Goal: Download file/media

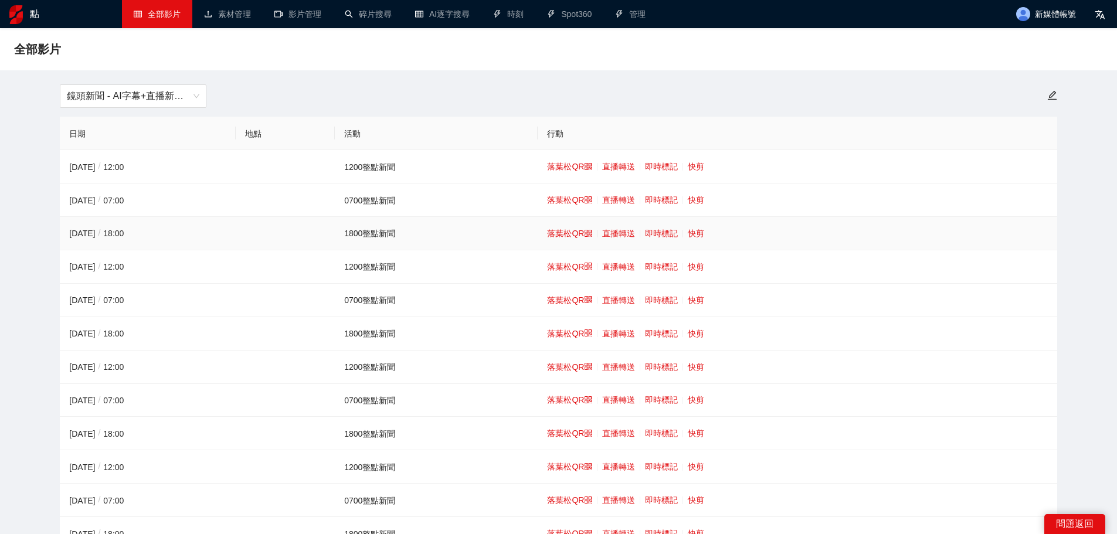
click at [694, 232] on font "快剪" at bounding box center [696, 233] width 16 height 9
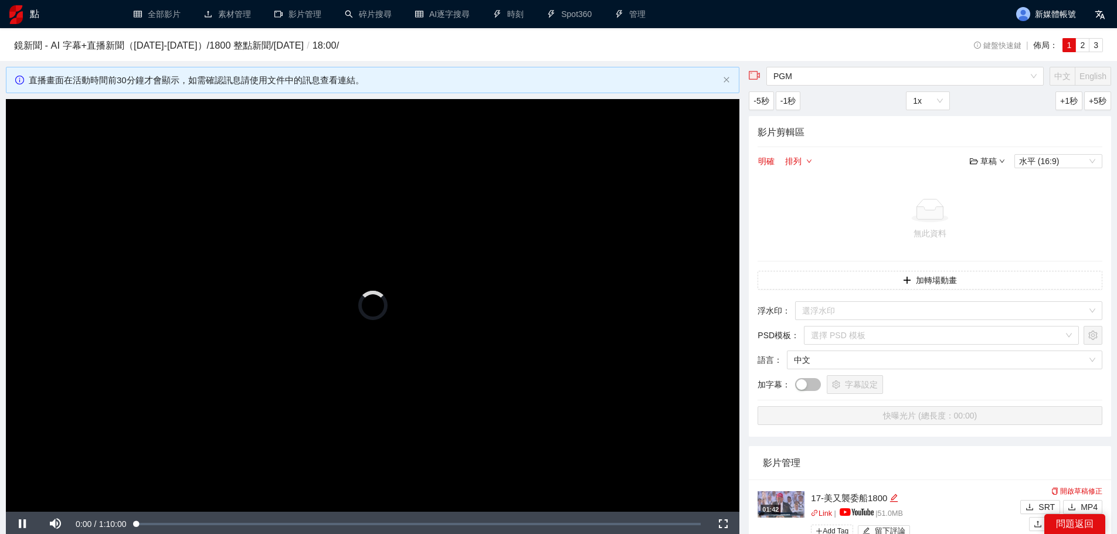
click at [267, 260] on video "Video Player" at bounding box center [372, 305] width 733 height 413
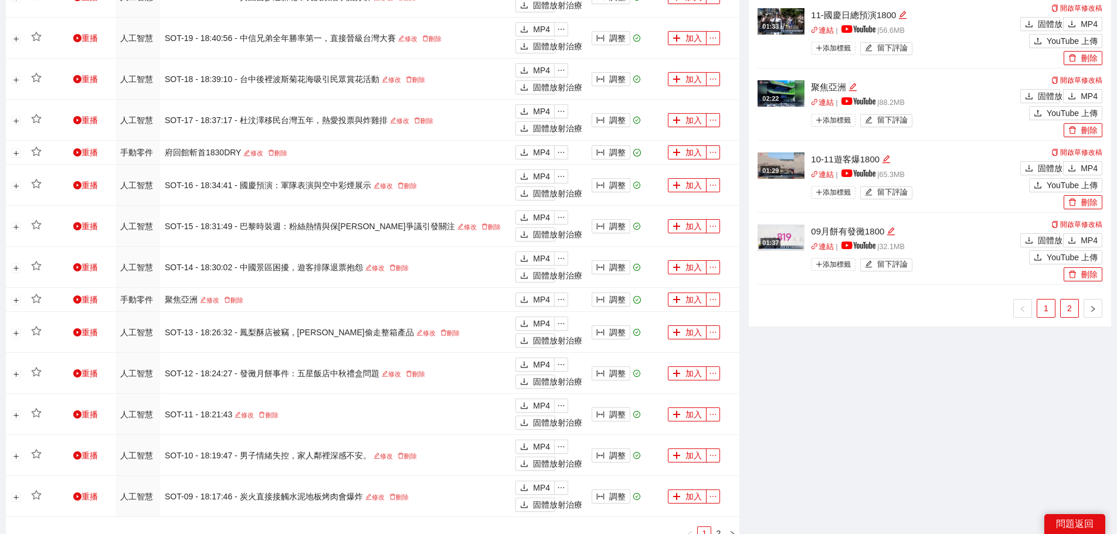
click at [1068, 307] on font "2" at bounding box center [1069, 308] width 5 height 9
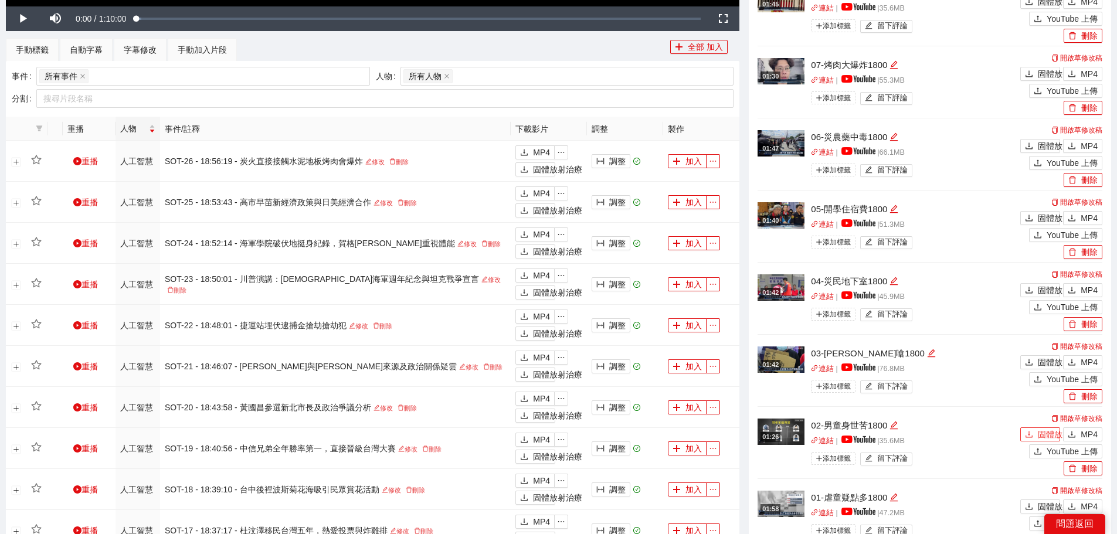
scroll to position [564, 0]
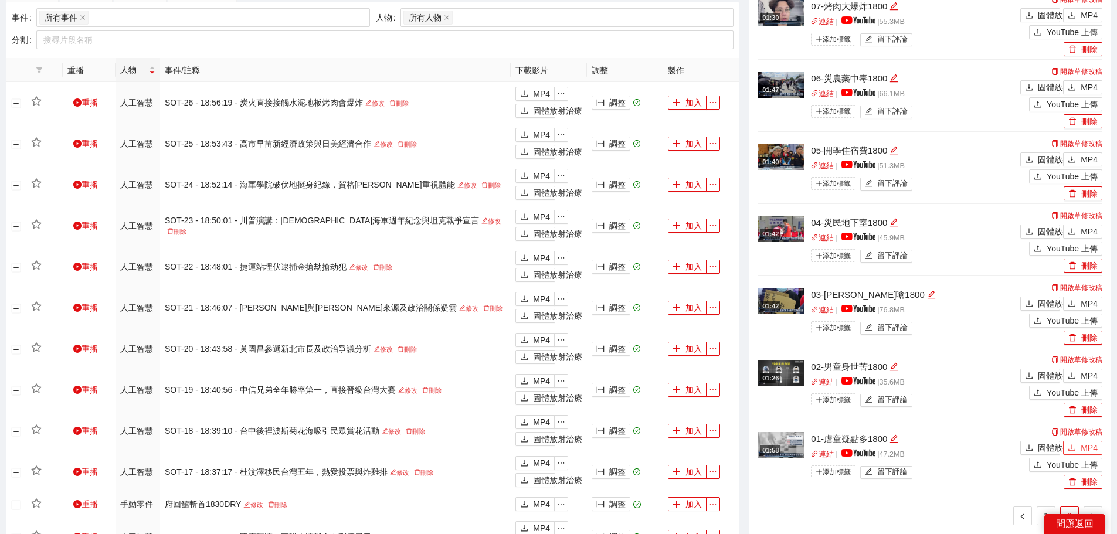
click at [1091, 447] on font "MP4" at bounding box center [1089, 447] width 17 height 9
click at [1083, 371] on font "MP4" at bounding box center [1089, 375] width 17 height 9
click at [1078, 301] on button "MP4" at bounding box center [1082, 304] width 39 height 14
click at [1083, 228] on font "MP4" at bounding box center [1089, 231] width 17 height 9
click at [1079, 154] on button "MP4" at bounding box center [1082, 159] width 39 height 14
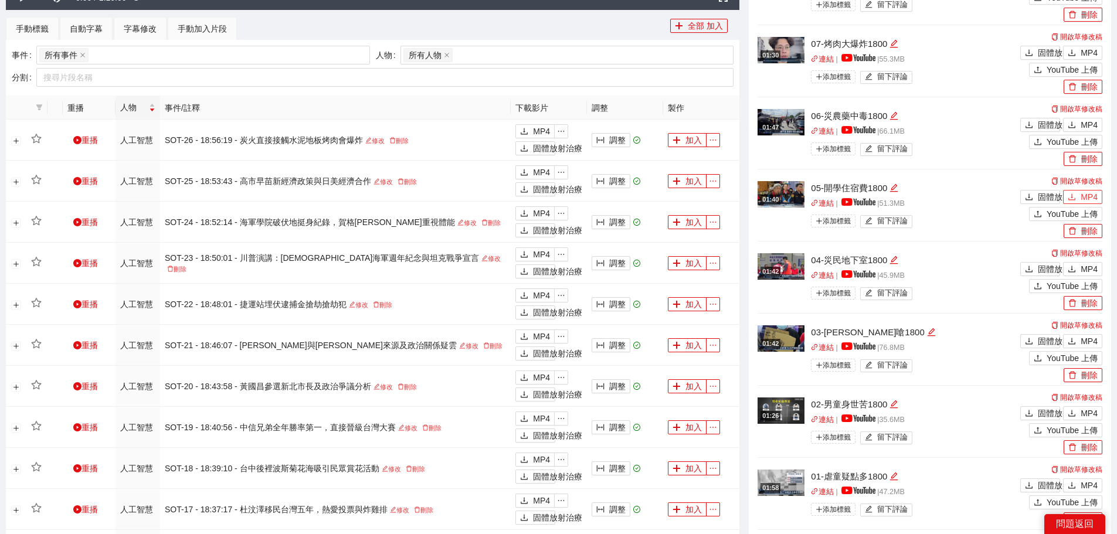
scroll to position [505, 0]
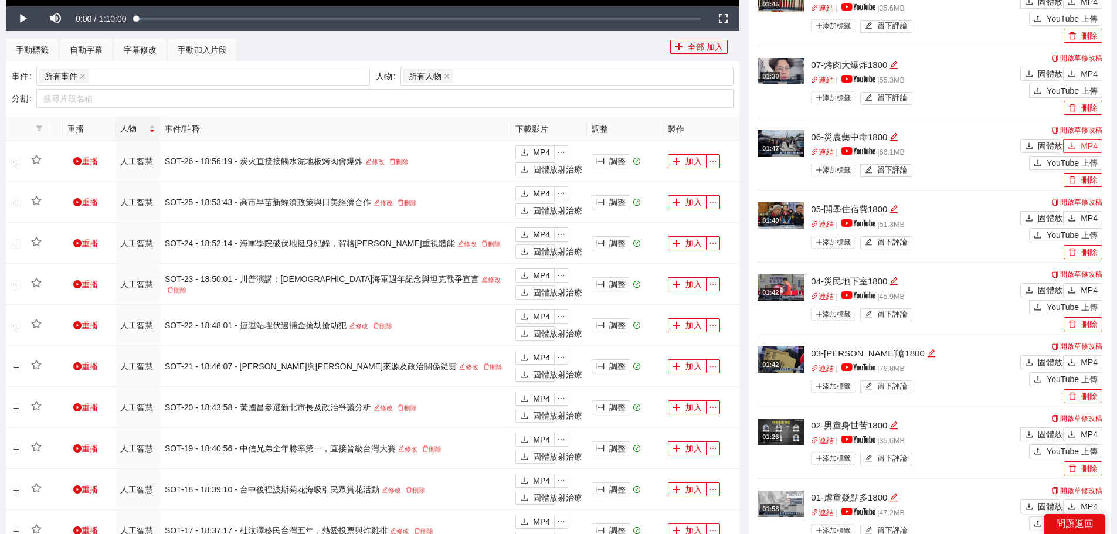
click at [1076, 144] on icon "下載" at bounding box center [1072, 146] width 8 height 8
click at [1086, 67] on button "MP4" at bounding box center [1082, 74] width 39 height 14
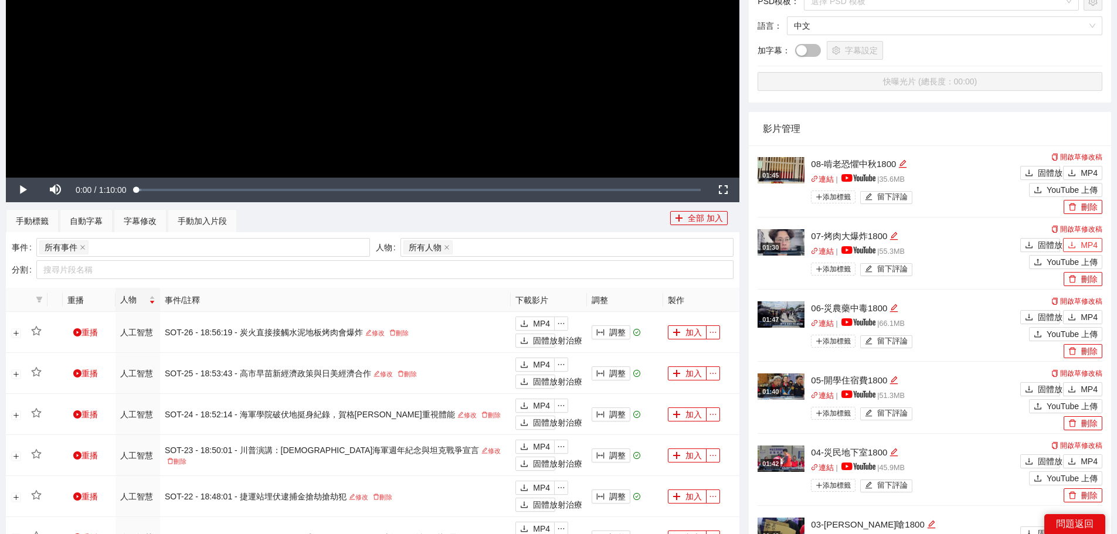
scroll to position [329, 0]
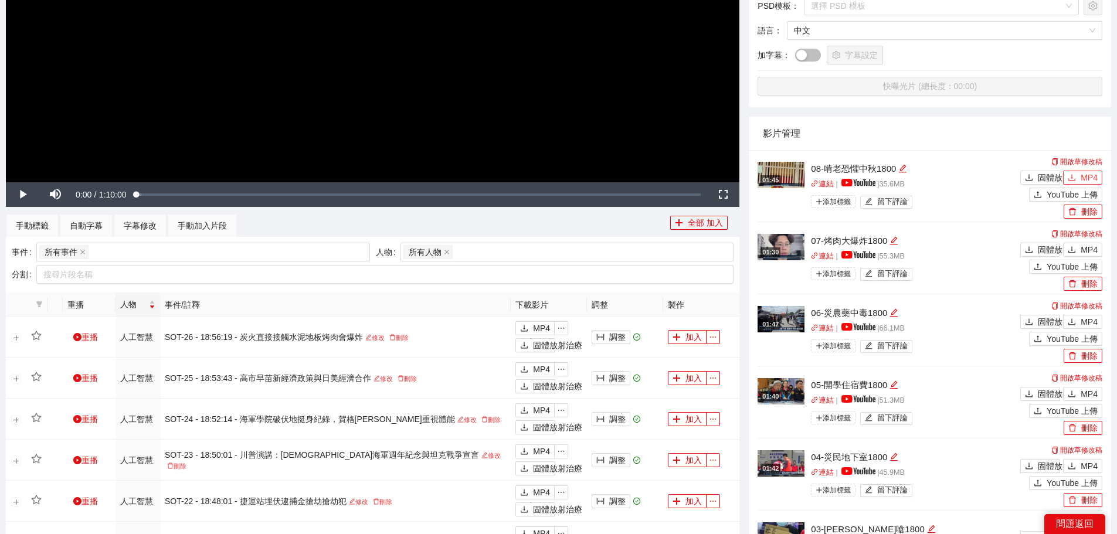
click at [1080, 174] on button "MP4" at bounding box center [1082, 178] width 39 height 14
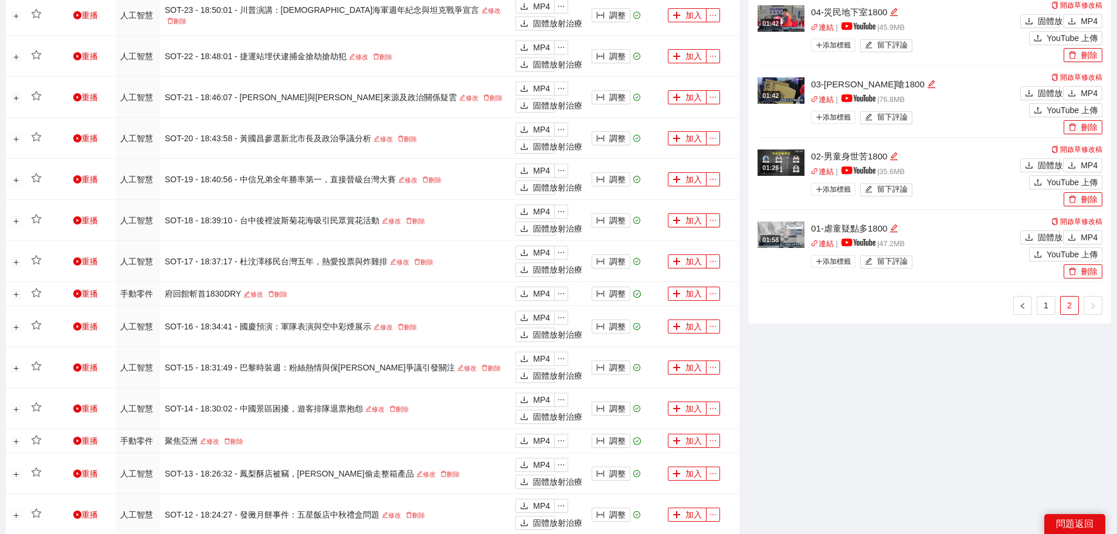
scroll to position [799, 0]
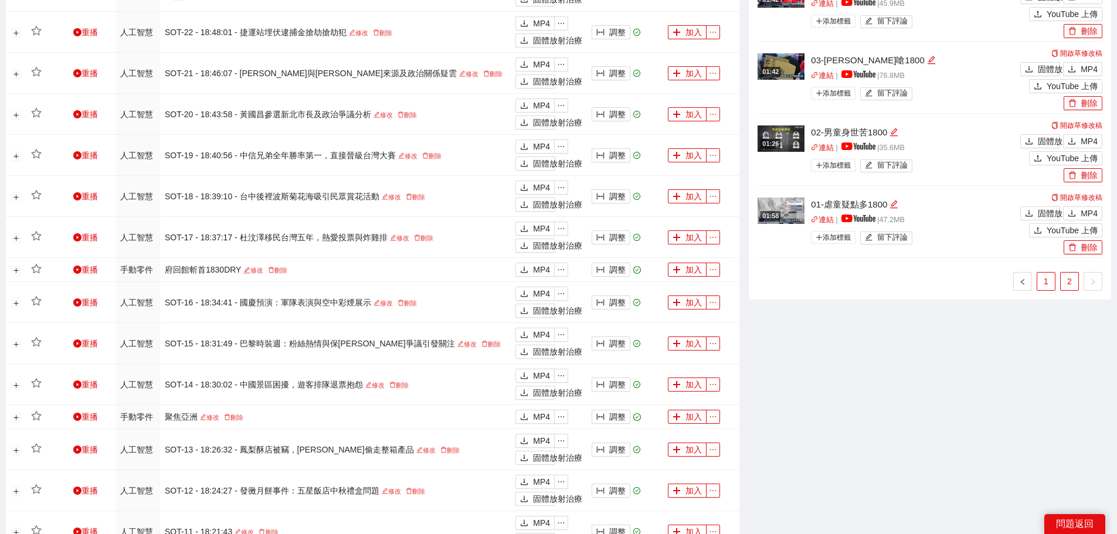
click at [1046, 278] on font "1" at bounding box center [1046, 281] width 5 height 9
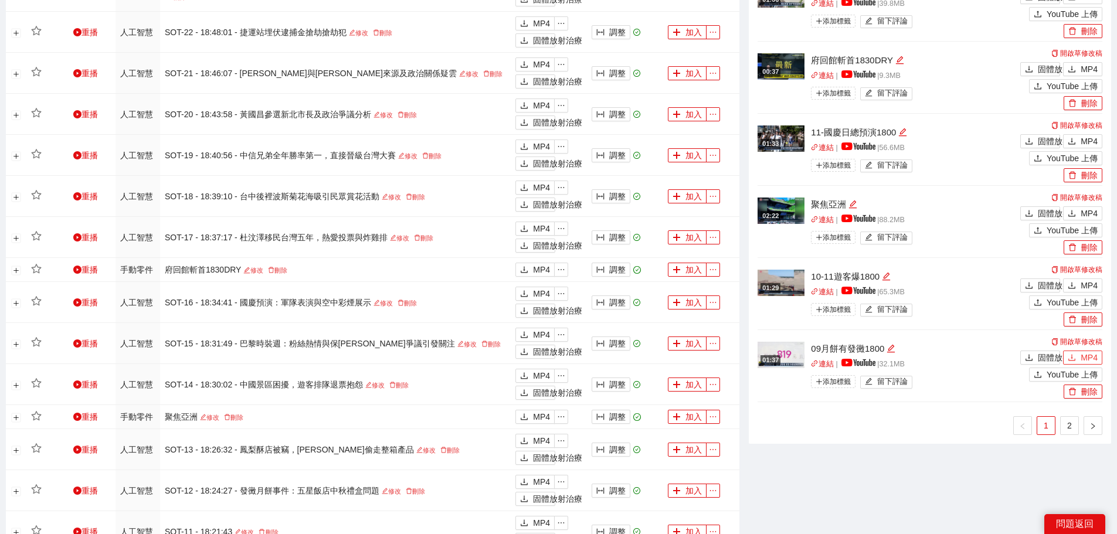
click at [1084, 353] on font "MP4" at bounding box center [1089, 357] width 17 height 9
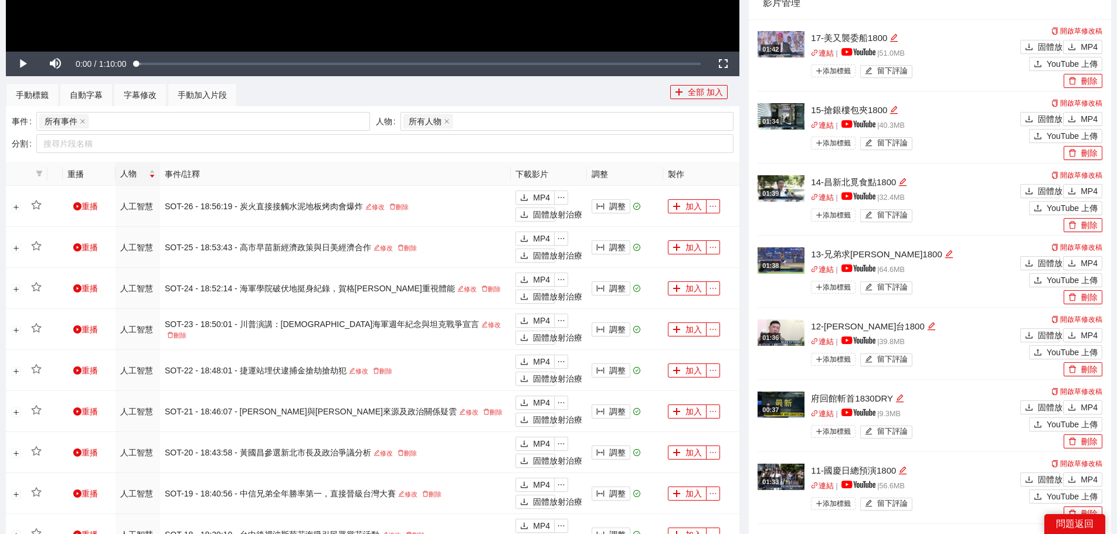
scroll to position [447, 0]
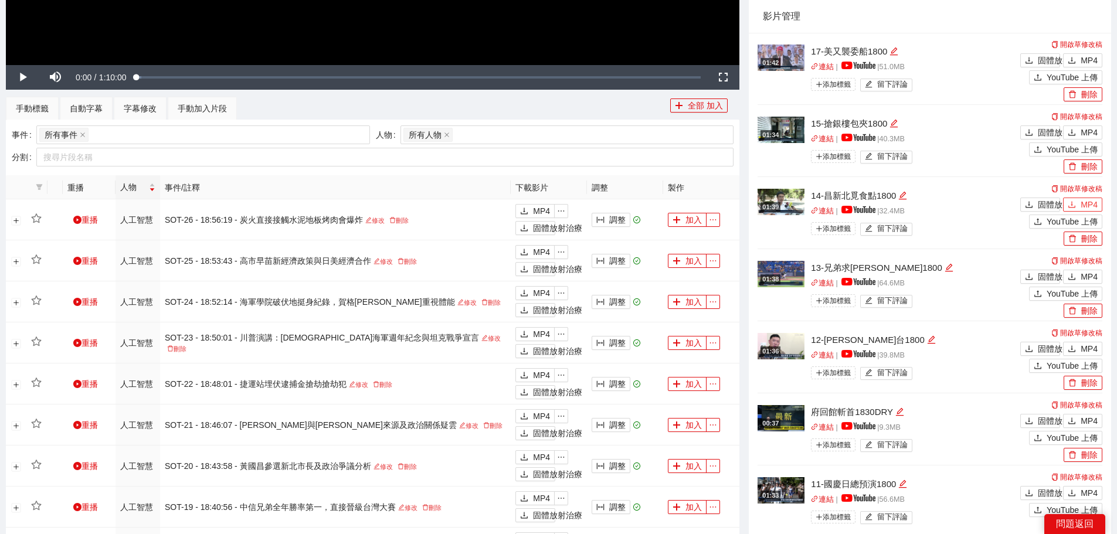
click at [1091, 202] on font "MP4" at bounding box center [1089, 204] width 17 height 9
click at [1078, 128] on button "MP4" at bounding box center [1082, 132] width 39 height 14
